Goal: Complete application form

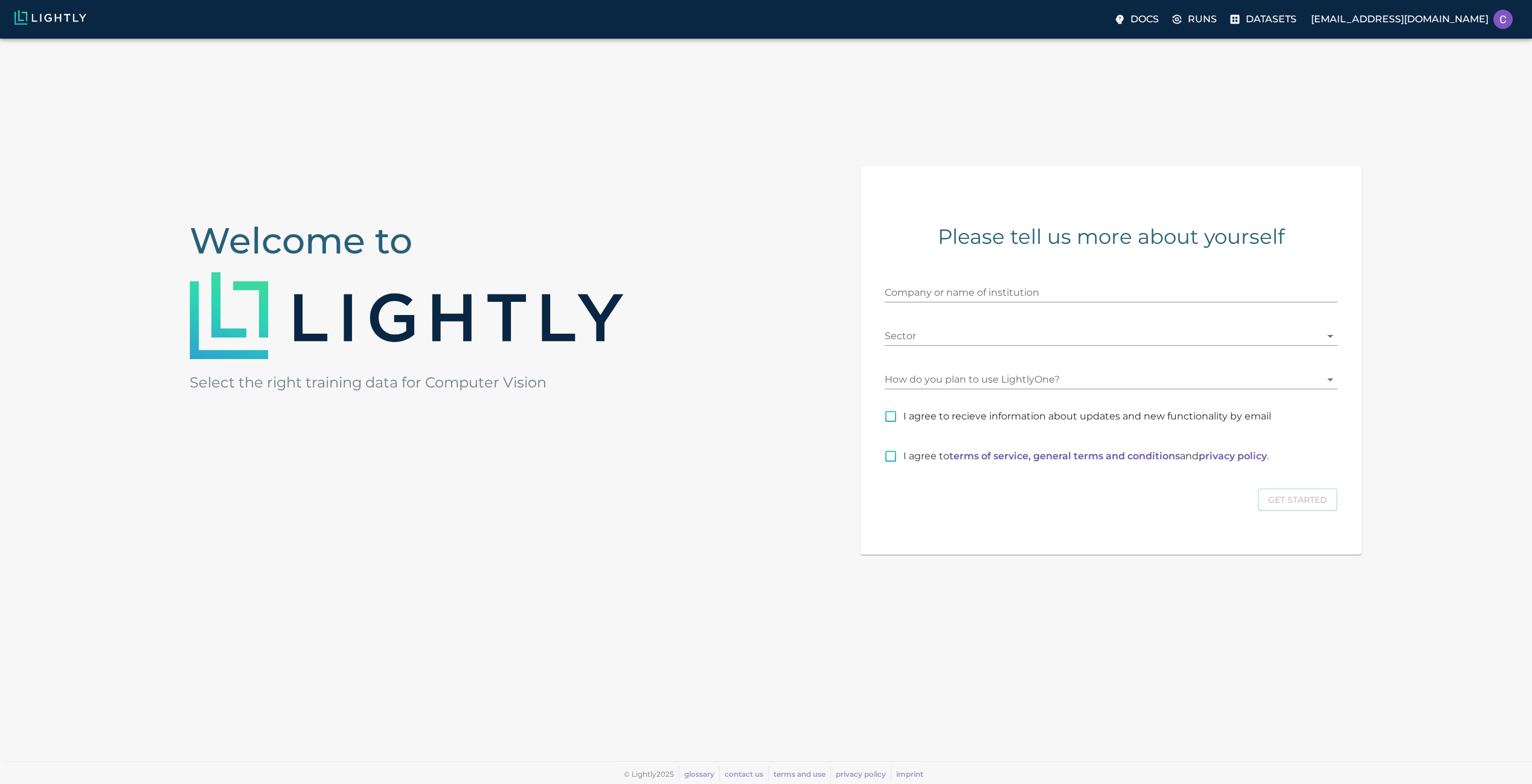
click at [977, 295] on input "Company or name of institution" at bounding box center [1110, 293] width 453 height 20
type input "Yammm"
click at [943, 326] on div "Sector ​" at bounding box center [1110, 331] width 453 height 29
click at [943, 336] on body "Docs Runs Datasets chrismiguez78@gmail.com Welcome to Select the right training…" at bounding box center [766, 411] width 1532 height 745
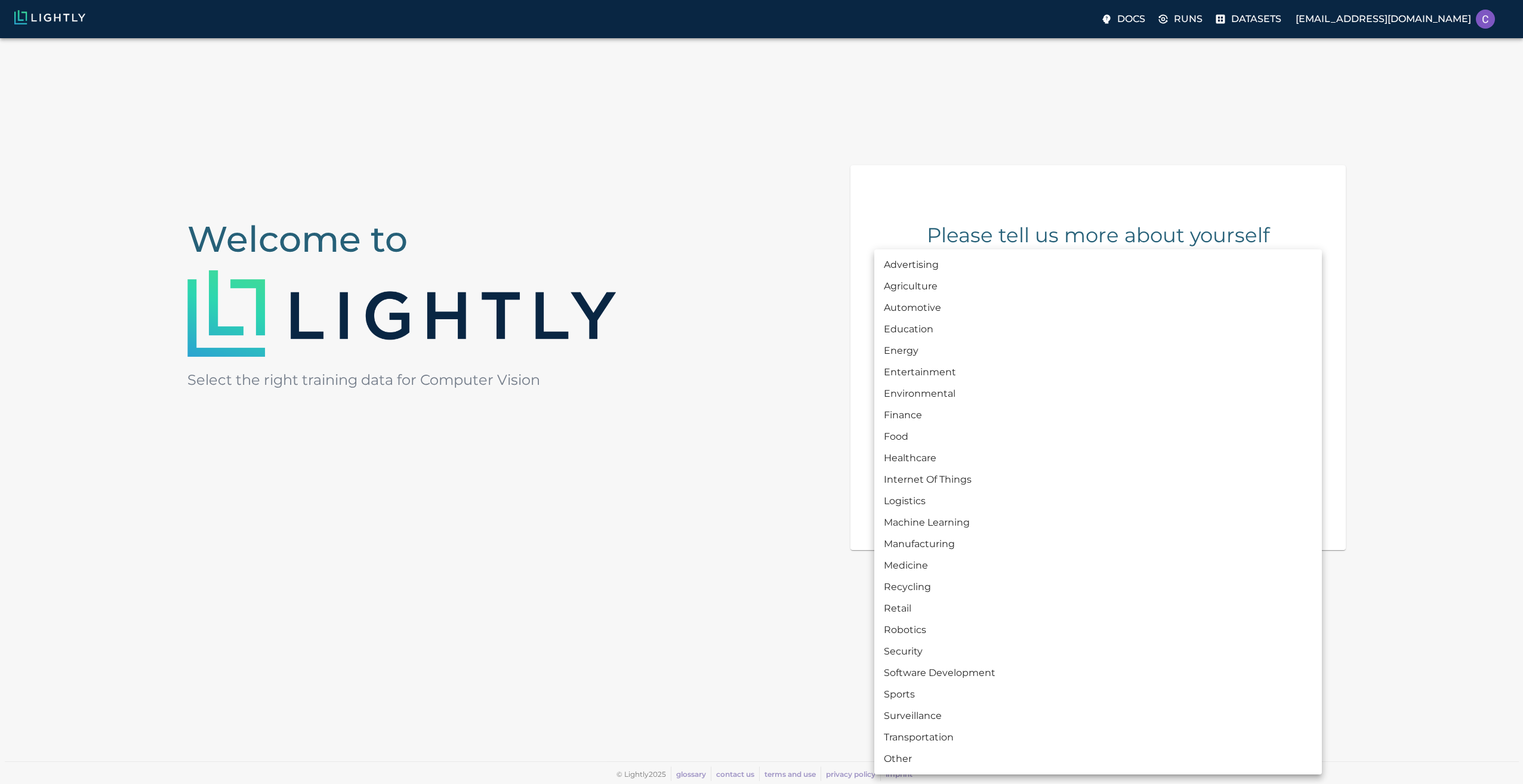
click at [911, 349] on li "Energy" at bounding box center [1097, 351] width 447 height 22
type input "ENERGY"
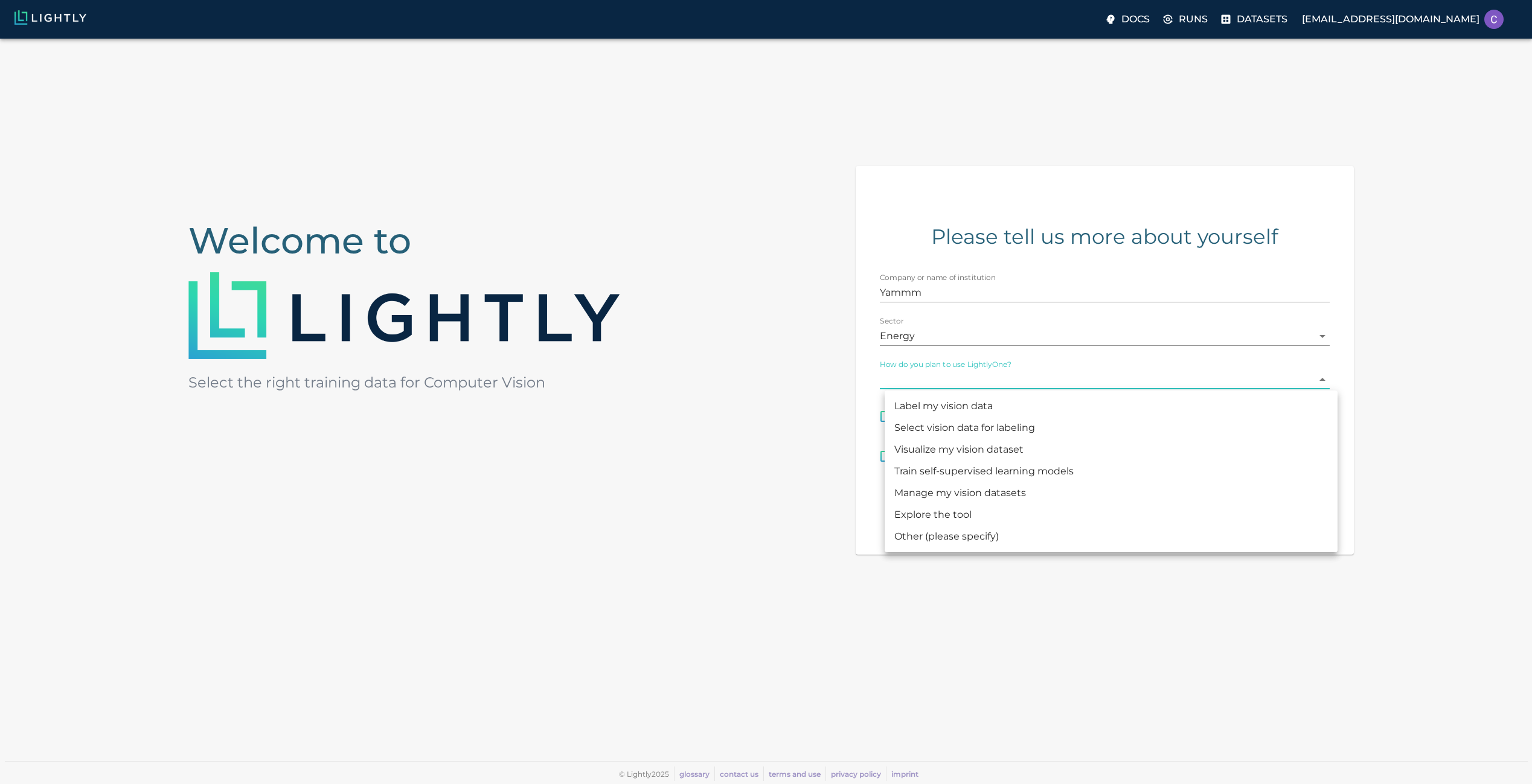
click at [902, 380] on body "Docs Runs Datasets chrismiguez78@gmail.com Welcome to Select the right training…" at bounding box center [766, 411] width 1532 height 745
click at [953, 468] on li "Train self-supervised learning models" at bounding box center [1110, 471] width 453 height 22
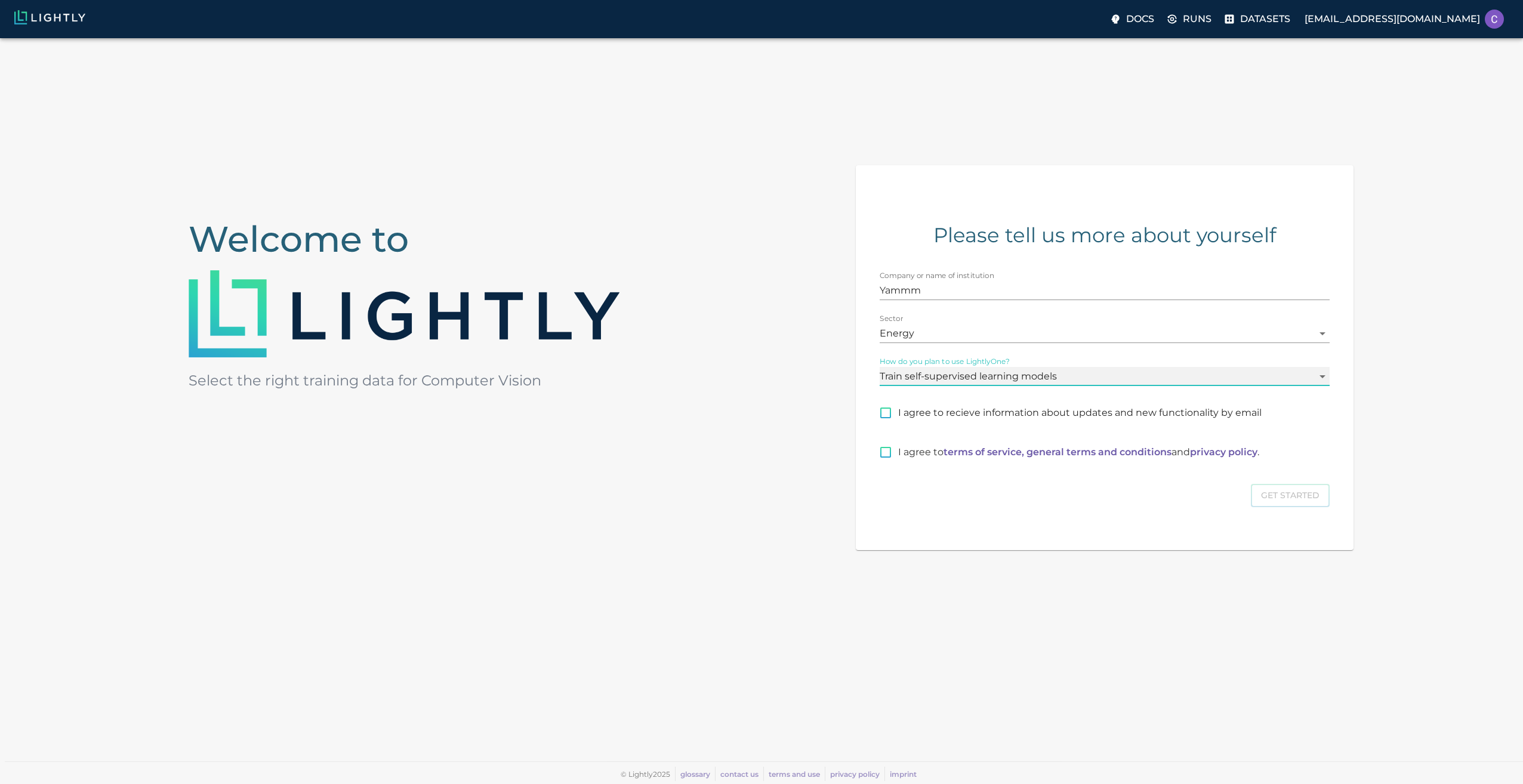
type input "MODEL_TRAINING"
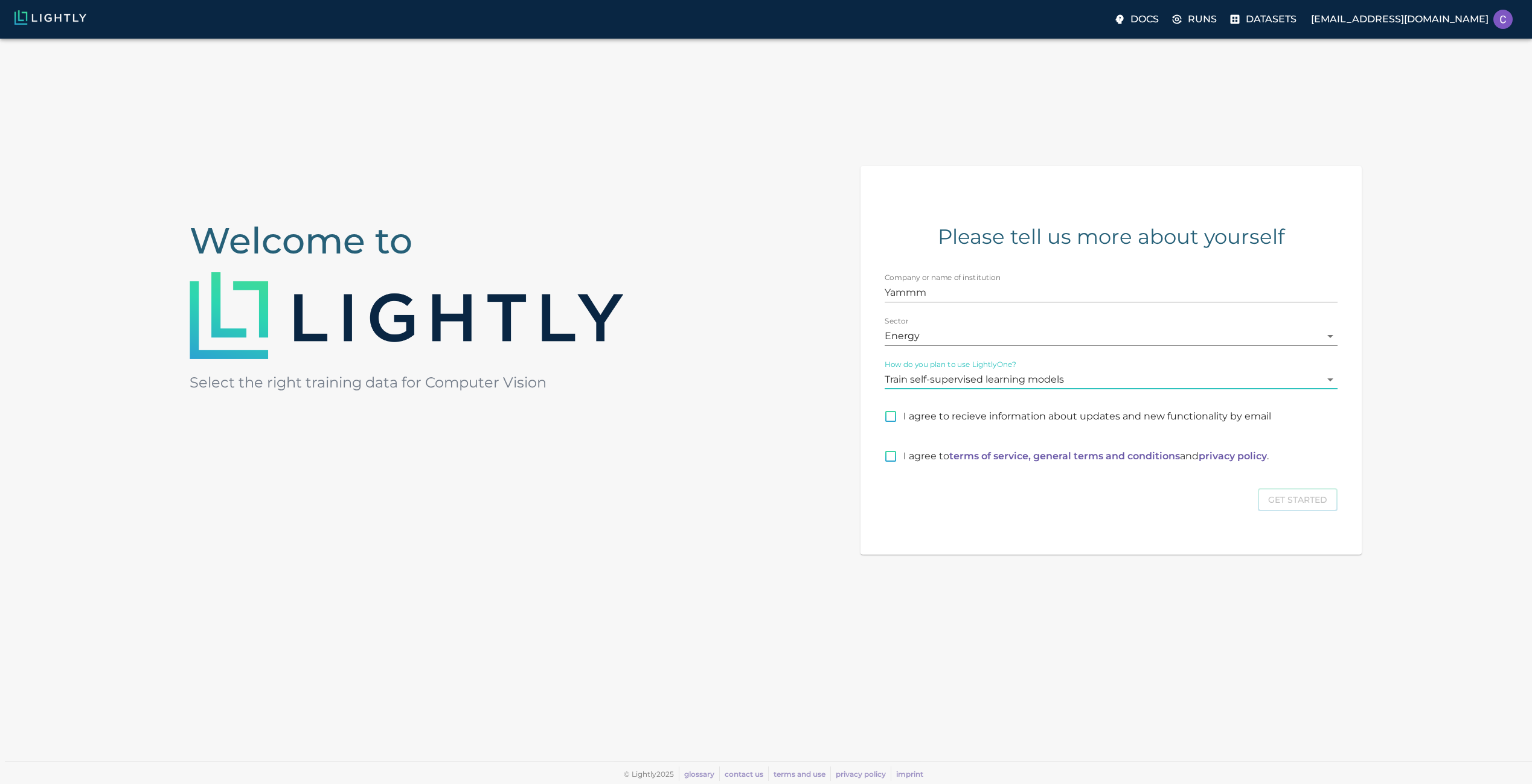
click at [894, 416] on input "I agree to recieve information about updates and new functionality by email" at bounding box center [891, 417] width 26 height 26
checkbox input "true"
click at [893, 459] on input "I agree to terms of service, general terms and conditions and privacy policy ." at bounding box center [891, 456] width 26 height 26
checkbox input "true"
click at [1288, 500] on button "Get Started" at bounding box center [1297, 500] width 79 height 24
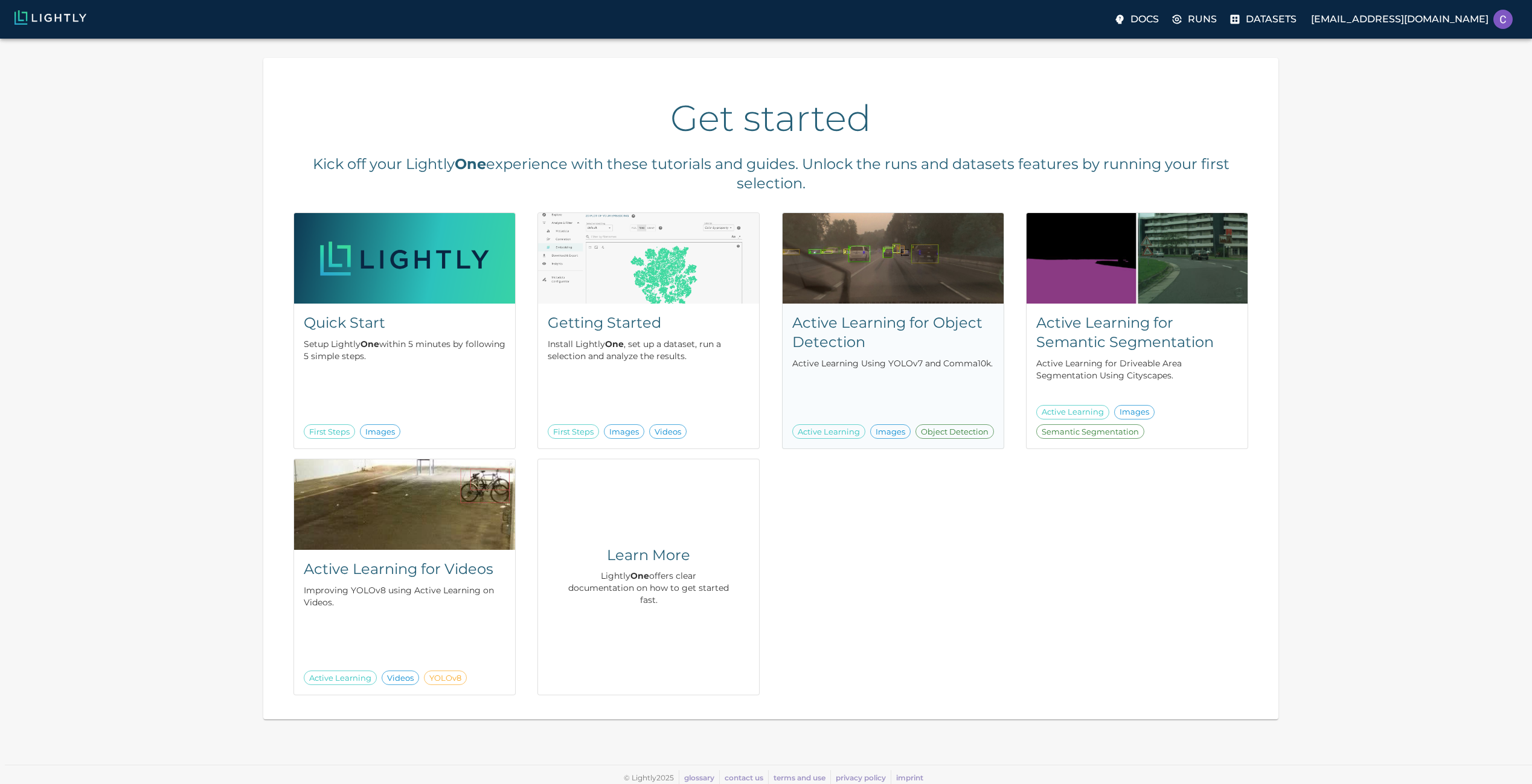
click at [881, 315] on h5 "Active Learning for Object Detection" at bounding box center [893, 332] width 202 height 39
click at [1296, 19] on p "Datasets" at bounding box center [1271, 19] width 51 height 15
click at [1379, 19] on p "chrismiguez78@gmail.com" at bounding box center [1399, 19] width 177 height 15
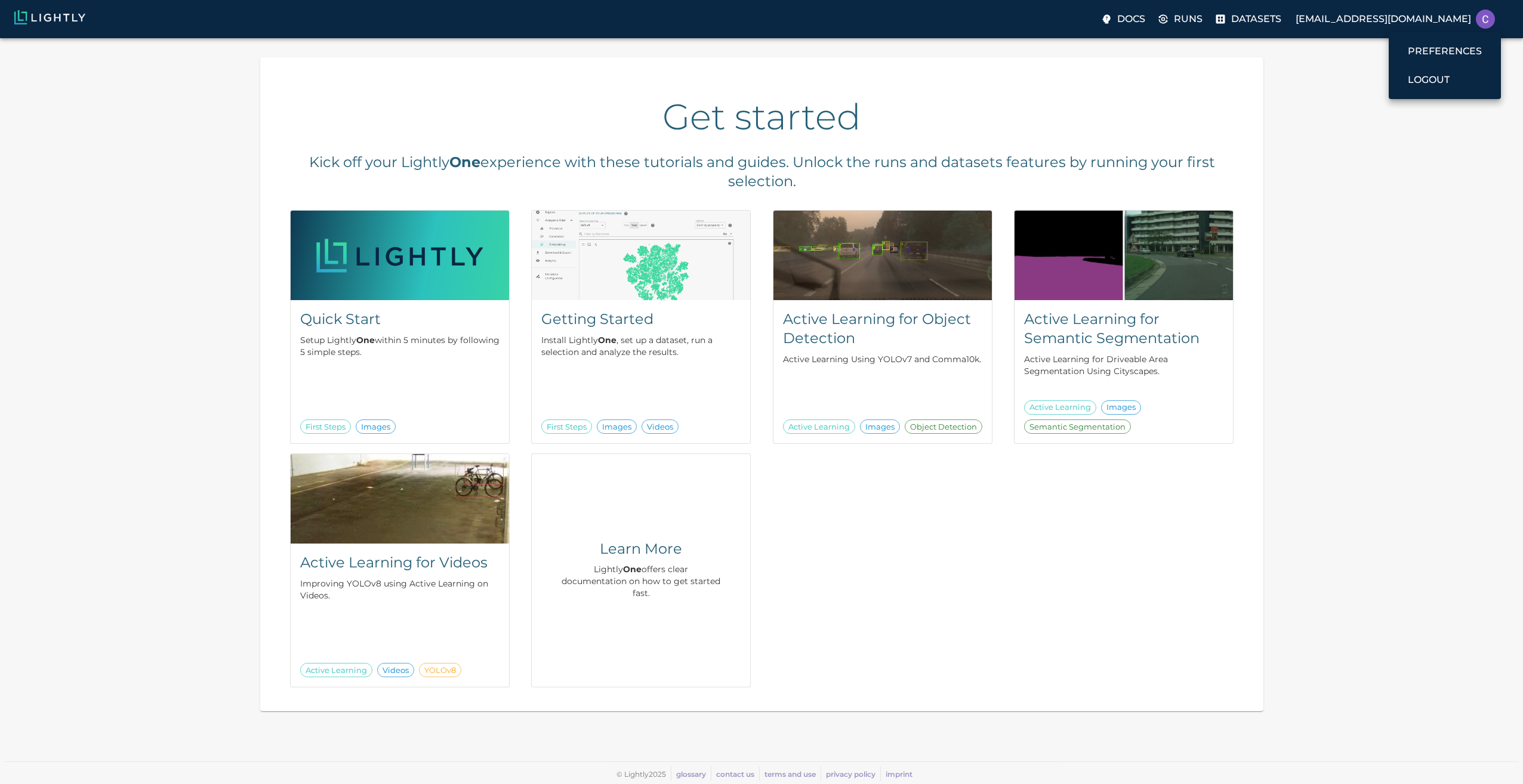
click at [827, 403] on div at bounding box center [762, 392] width 1523 height 784
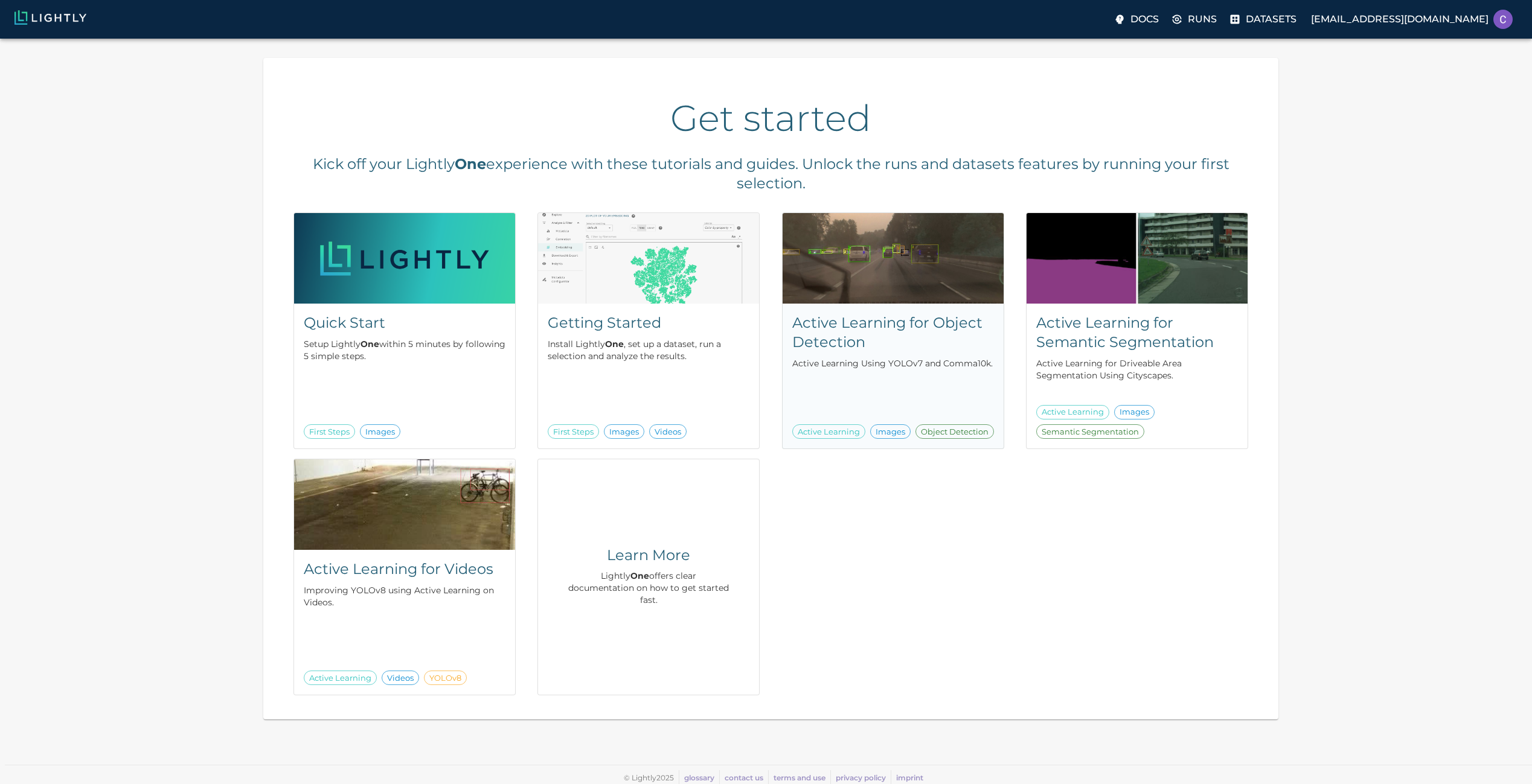
click at [938, 375] on div "Active Learning for Object Detection Active Learning Using YOLOv7 and Comma10k.…" at bounding box center [892, 376] width 221 height 145
click at [358, 323] on h5 "Quick Start" at bounding box center [405, 323] width 202 height 20
